Goal: Task Accomplishment & Management: Manage account settings

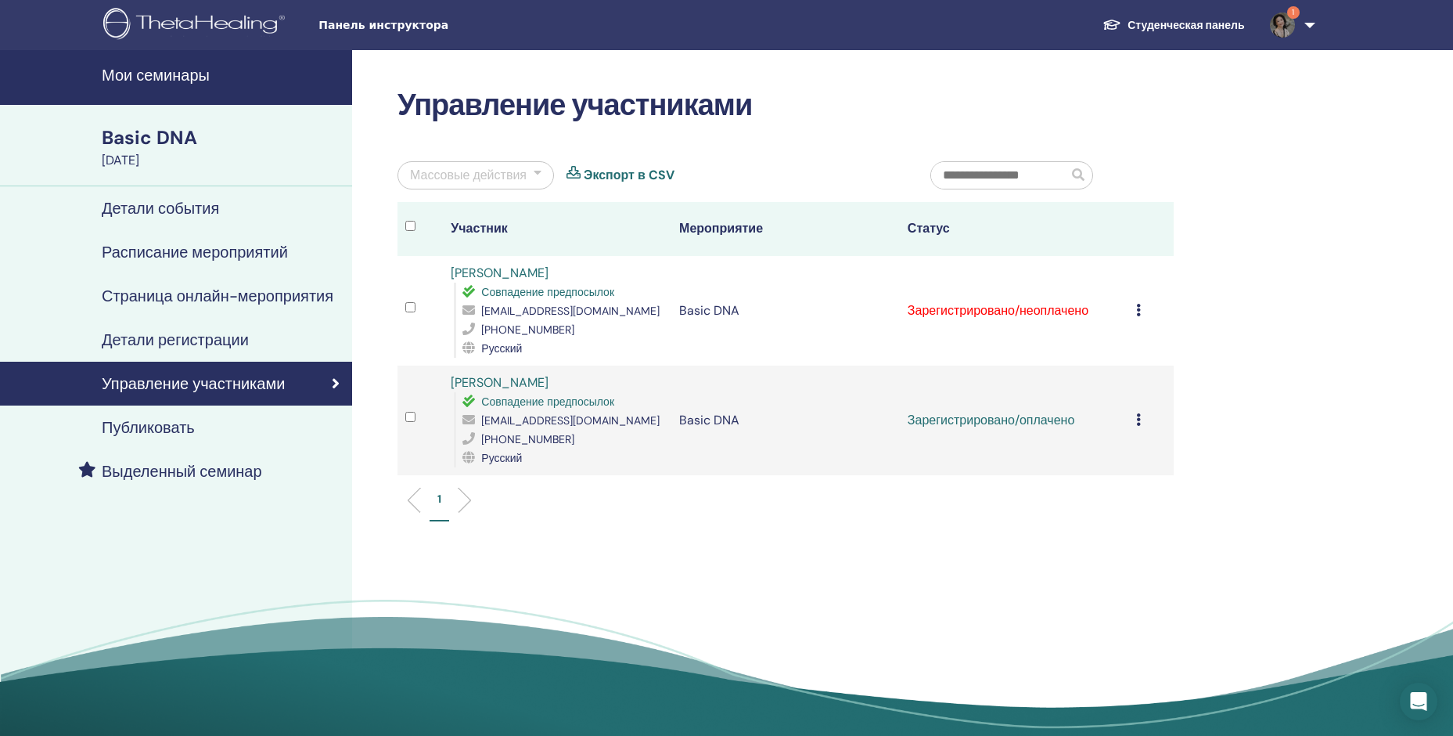
click at [1068, 311] on td "Зарегистрировано/неоплачено" at bounding box center [1014, 311] width 229 height 110
click at [515, 270] on link "[PERSON_NAME]" at bounding box center [500, 273] width 98 height 16
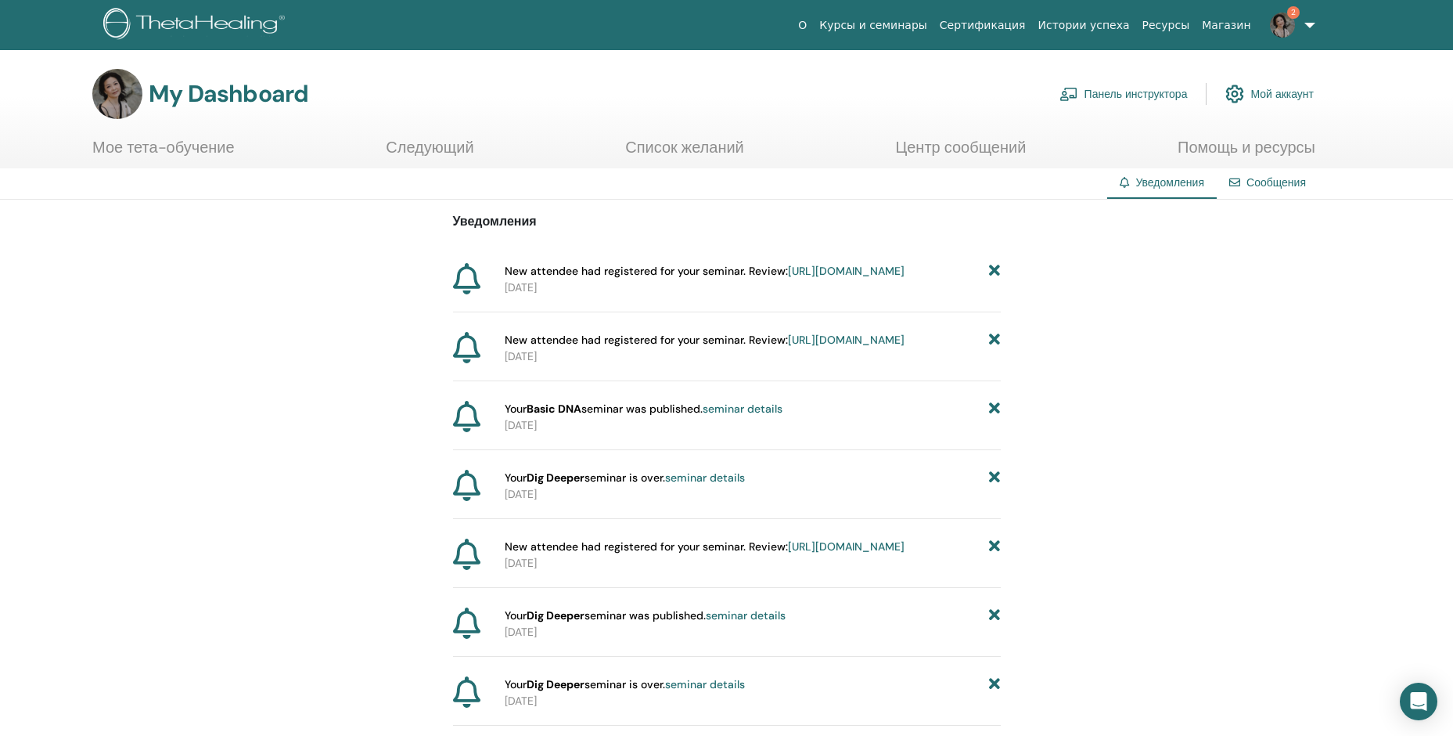
click at [1163, 91] on link "Панель инструктора" at bounding box center [1124, 94] width 128 height 34
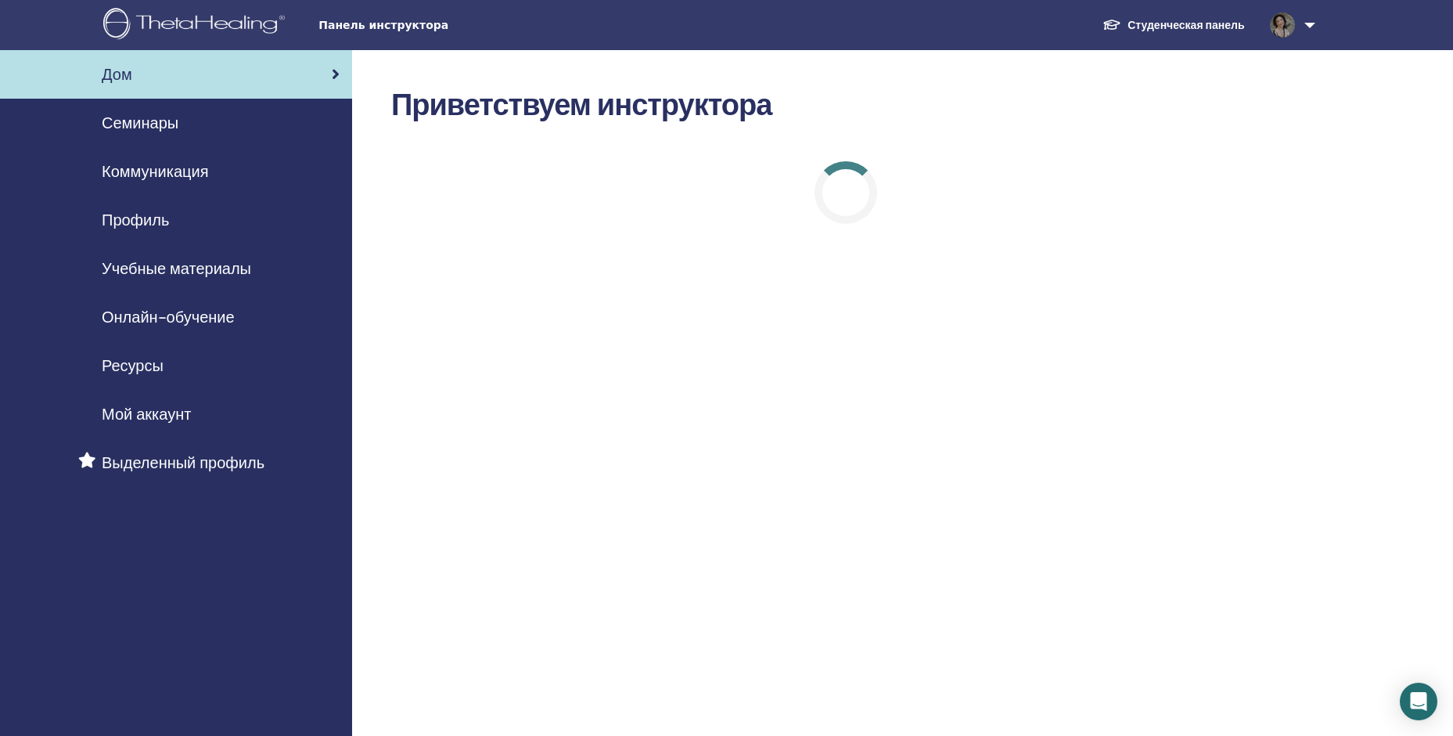
click at [164, 119] on span "Семинары" at bounding box center [140, 122] width 77 height 23
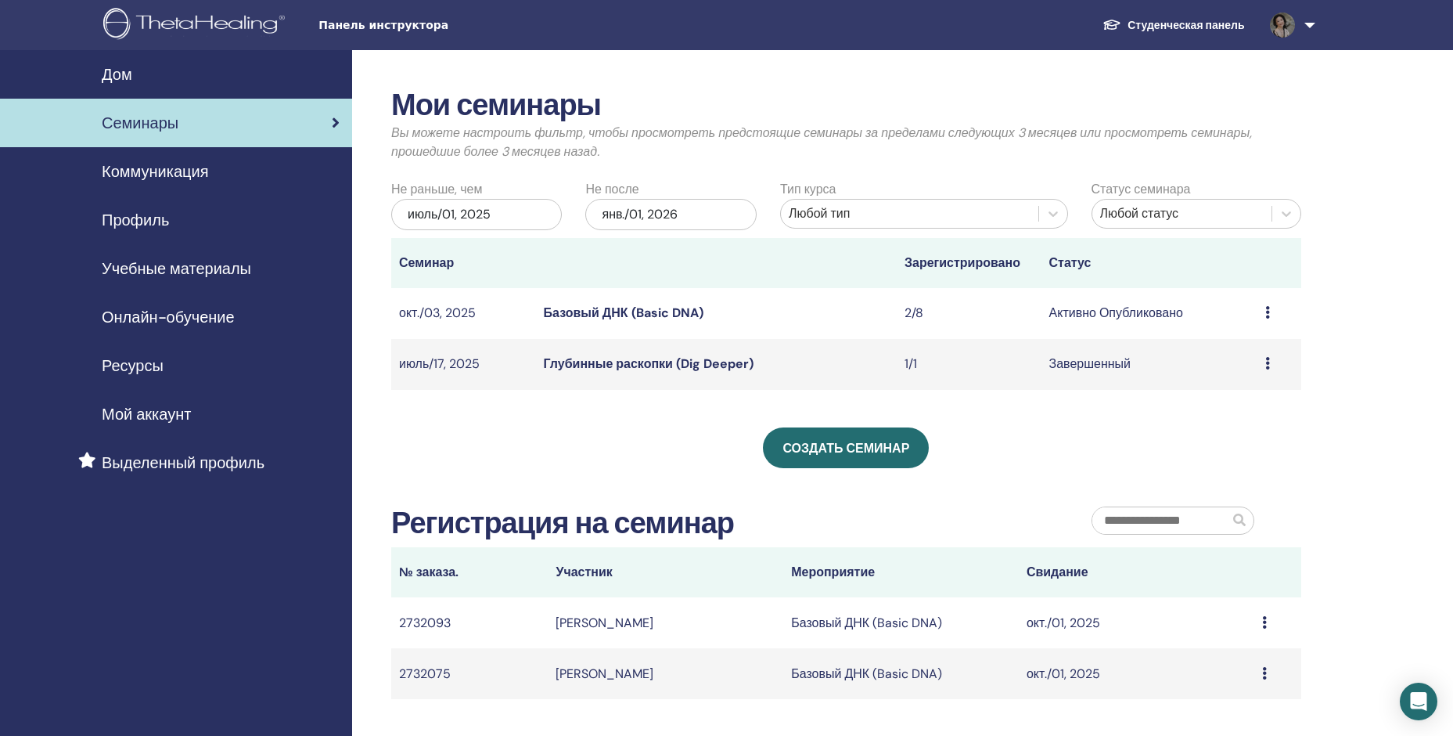
click at [581, 306] on link "Базовый ДНК (Basic DNA)" at bounding box center [624, 312] width 160 height 16
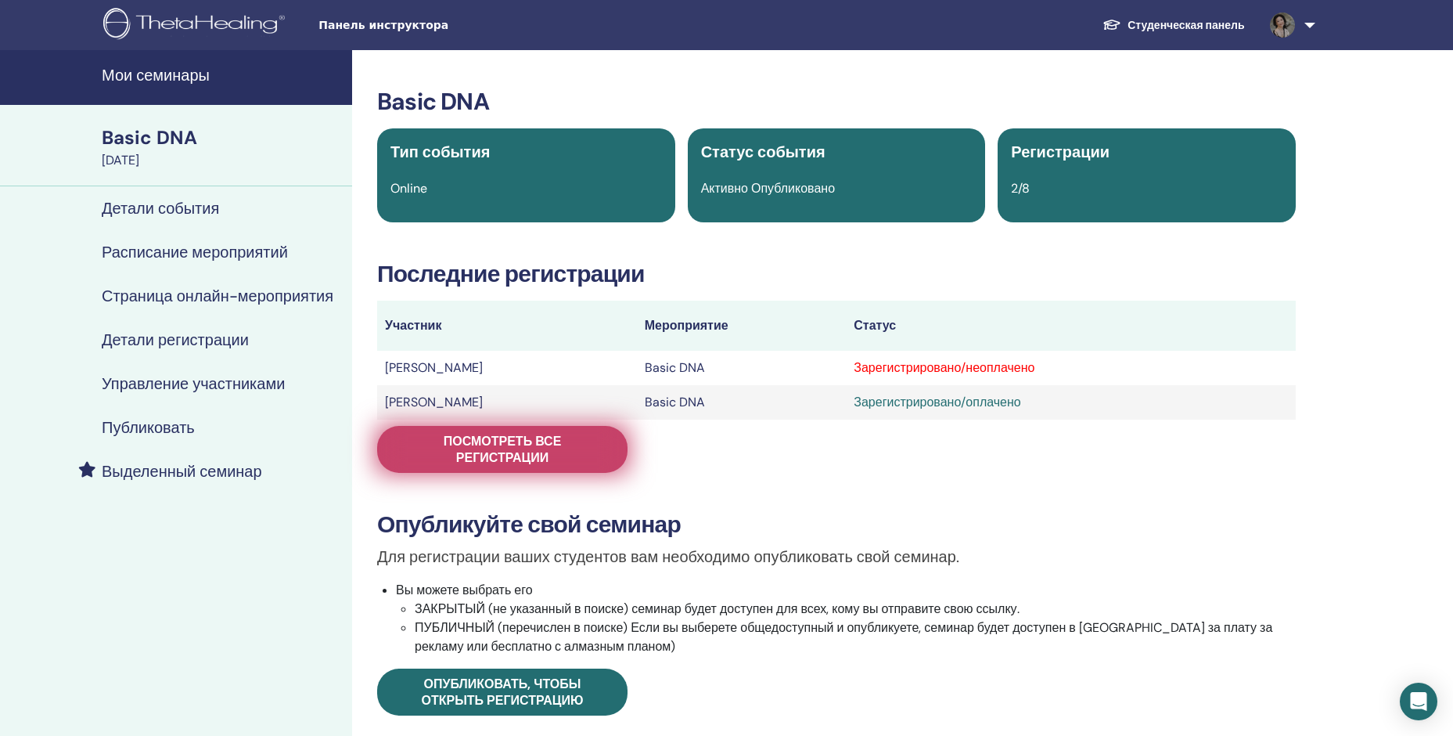
click at [510, 446] on span "Посмотреть все регистрации" at bounding box center [502, 449] width 211 height 33
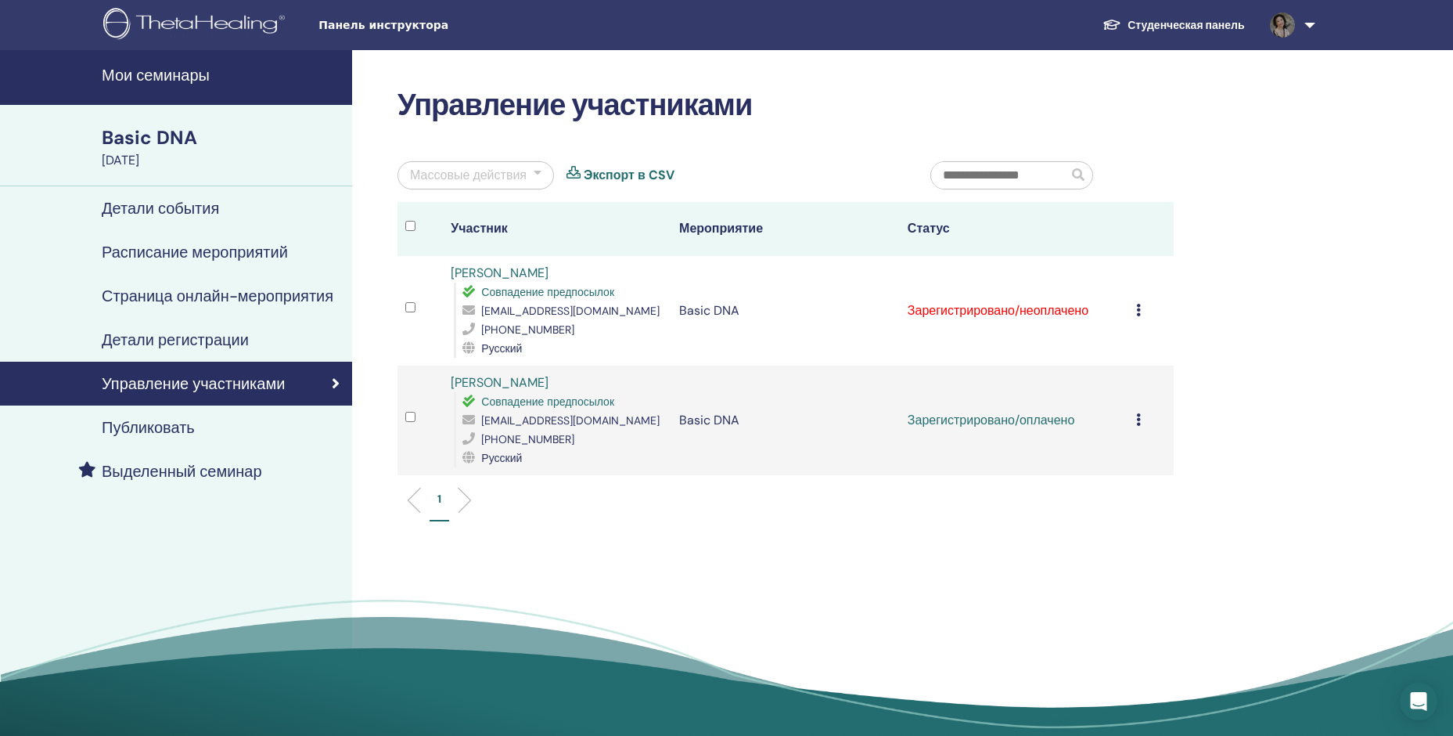
click at [1137, 309] on icon at bounding box center [1138, 310] width 5 height 13
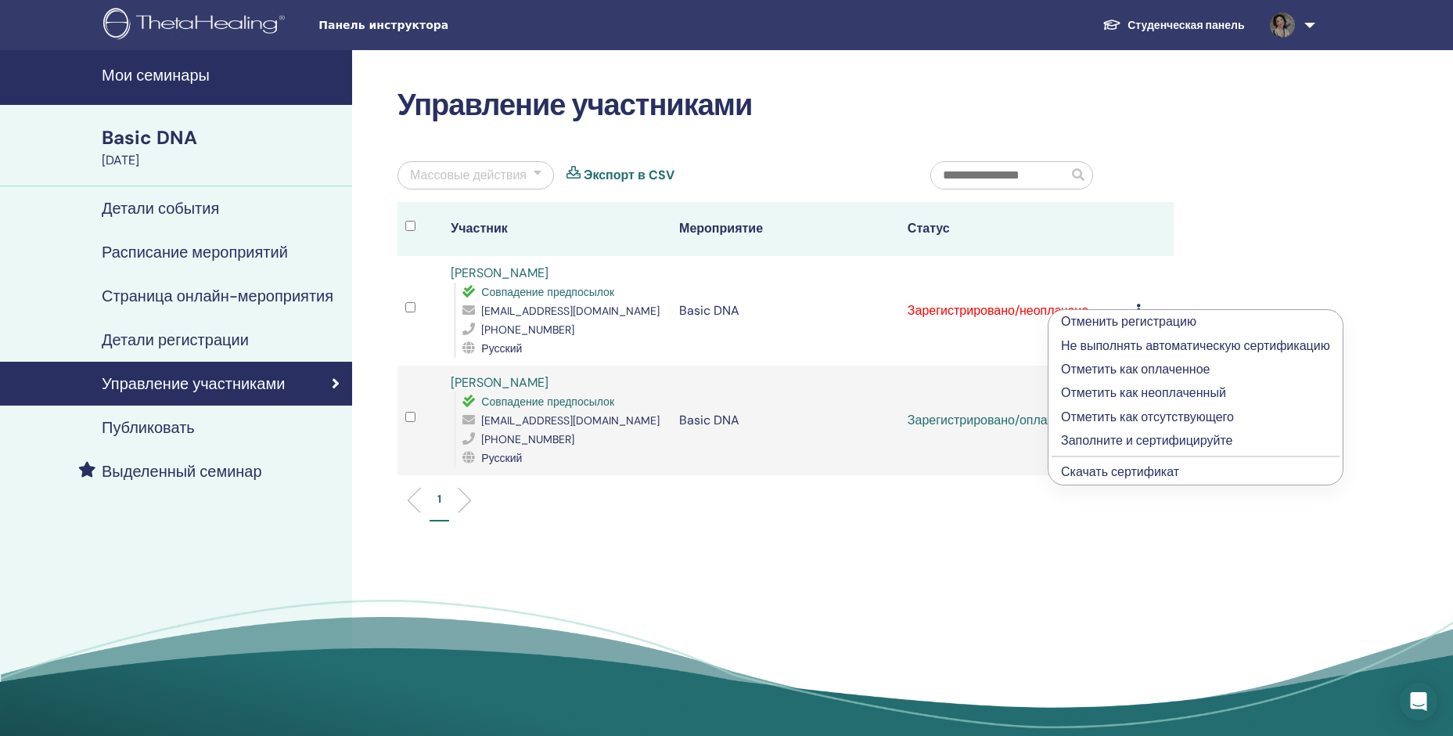
click at [1113, 369] on p "Отметить как оплаченное" at bounding box center [1195, 369] width 269 height 19
